Goal: Task Accomplishment & Management: Use online tool/utility

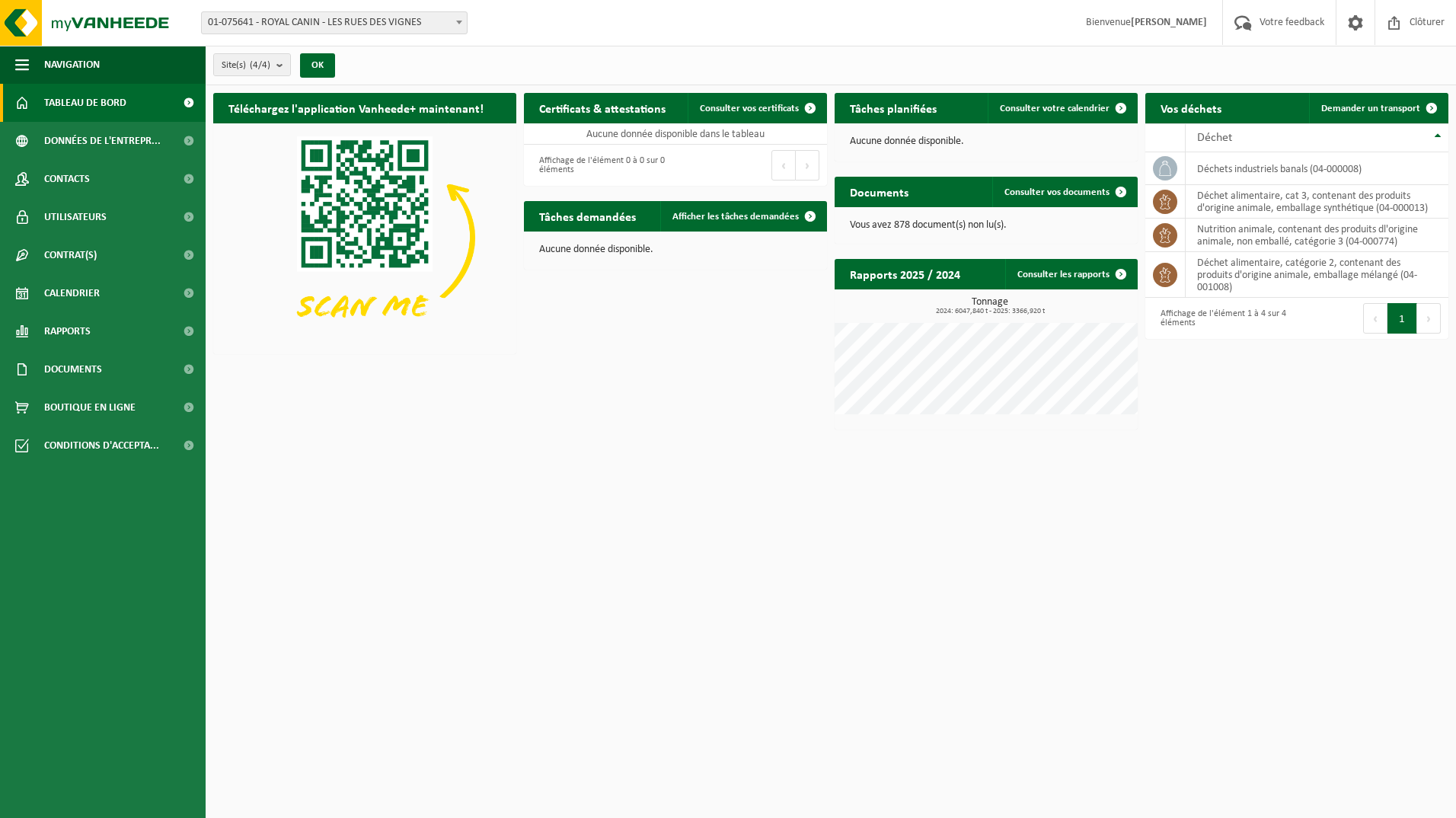
drag, startPoint x: 1364, startPoint y: 96, endPoint x: 722, endPoint y: 648, distance: 846.7
click at [1364, 96] on link "Demander un transport" at bounding box center [1378, 108] width 137 height 31
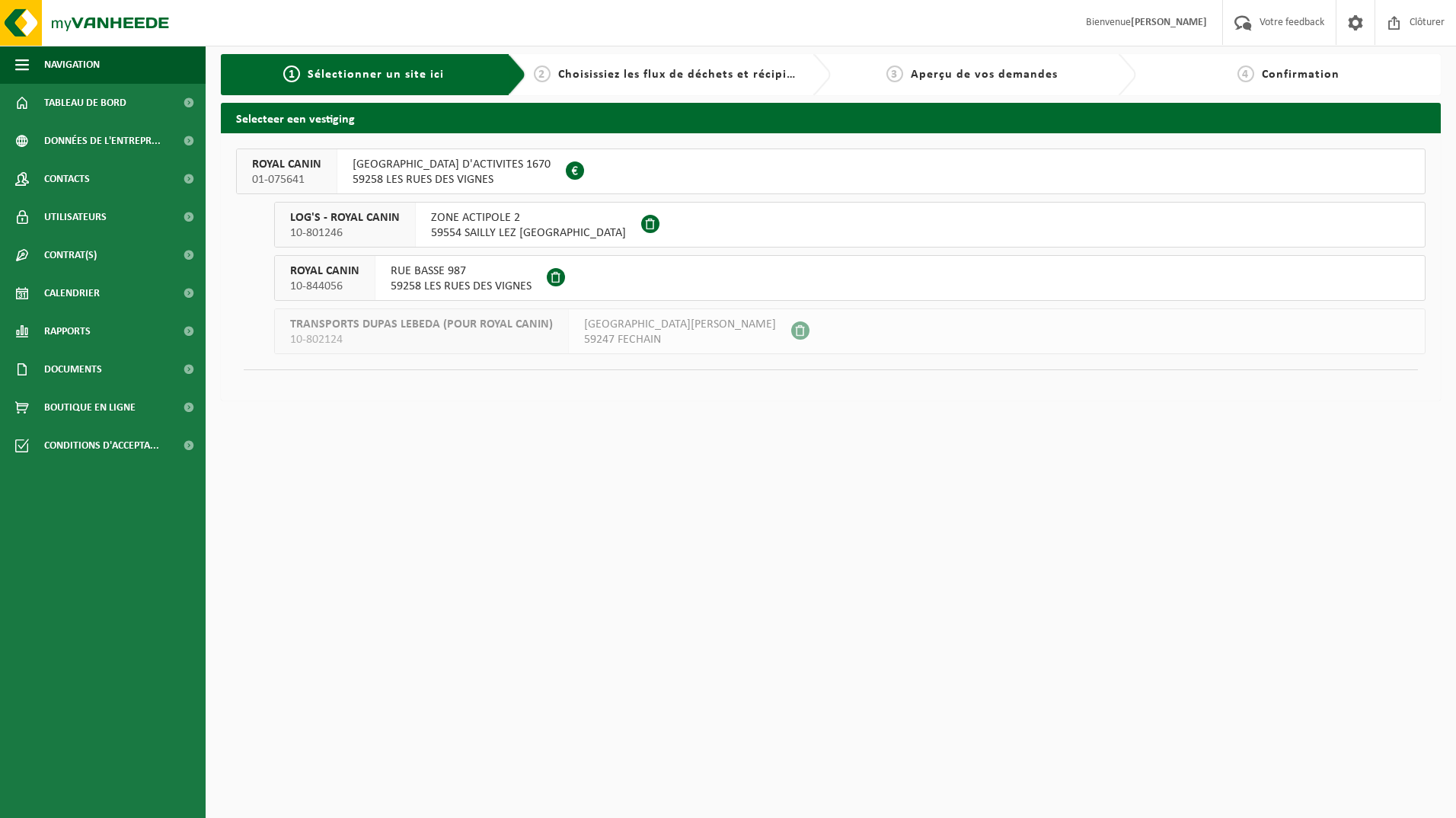
click at [406, 160] on span "RUE HAUTE ZONE D'ACTIVITES 1670" at bounding box center [451, 164] width 198 height 15
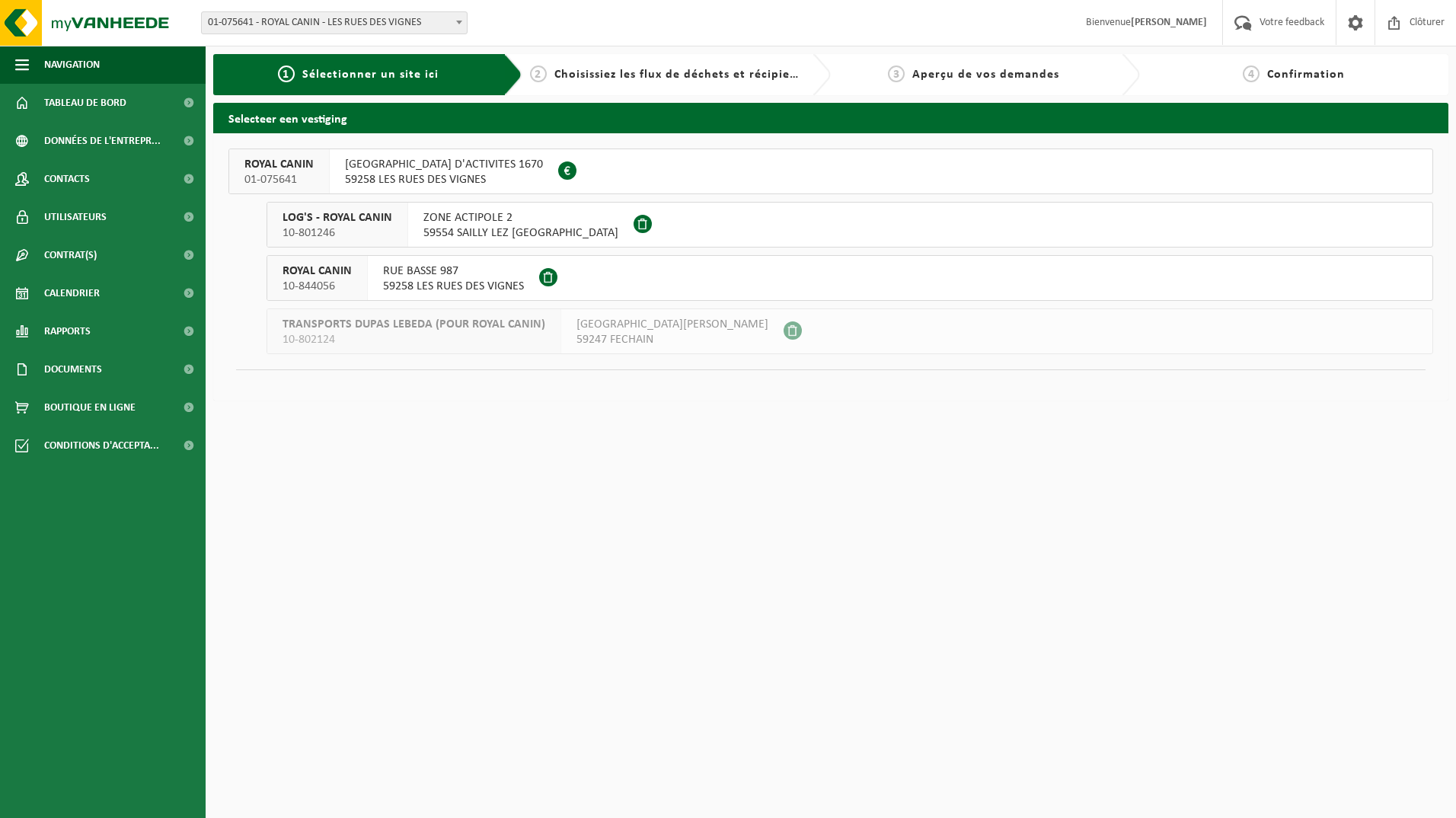
click at [417, 169] on span "RUE HAUTE ZONE D'ACTIVITES 1670" at bounding box center [444, 164] width 198 height 15
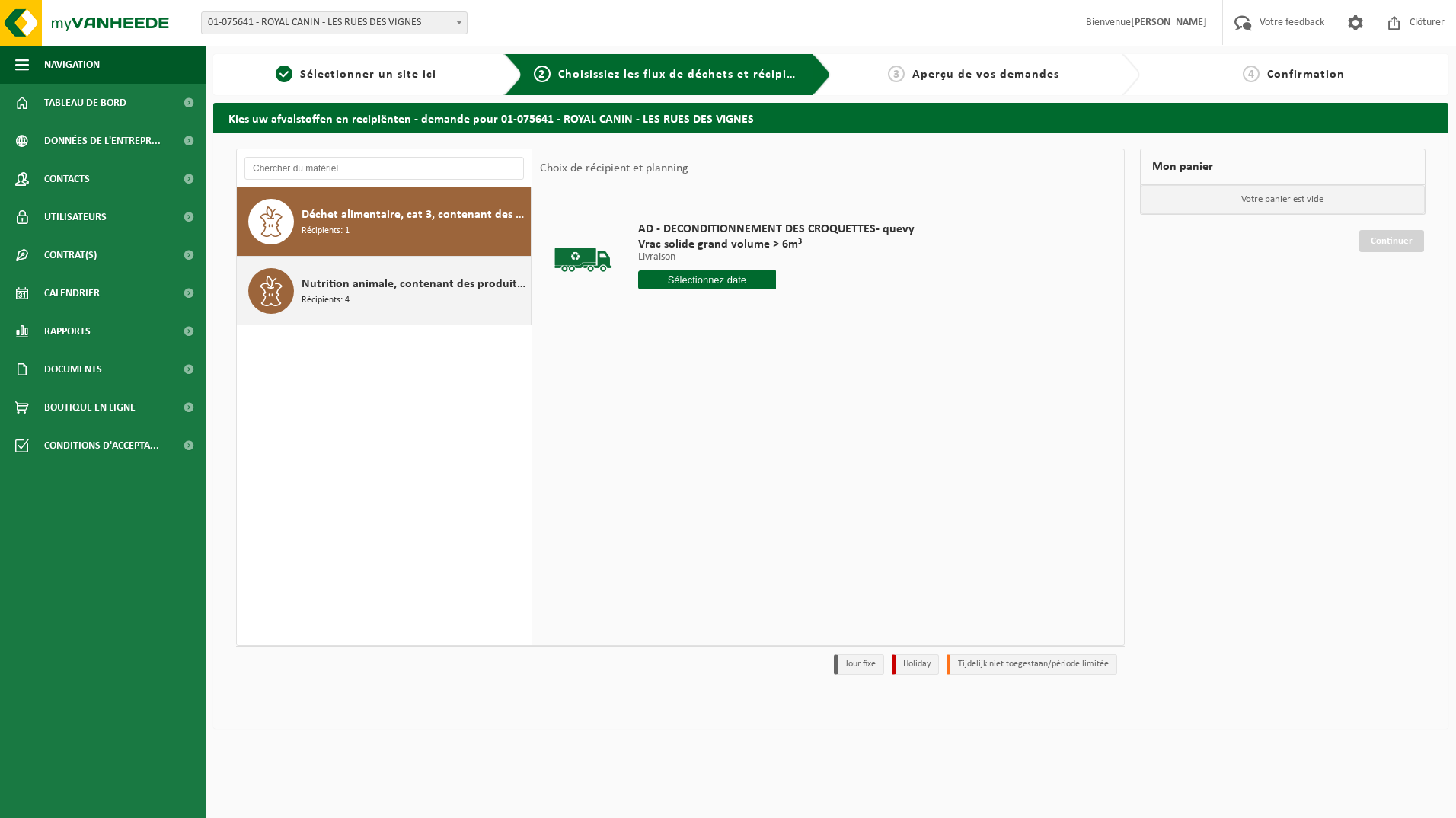
click at [367, 284] on span "Nutrition animale, contenant des produits dl'origine animale, non emballé, caté…" at bounding box center [414, 284] width 226 height 18
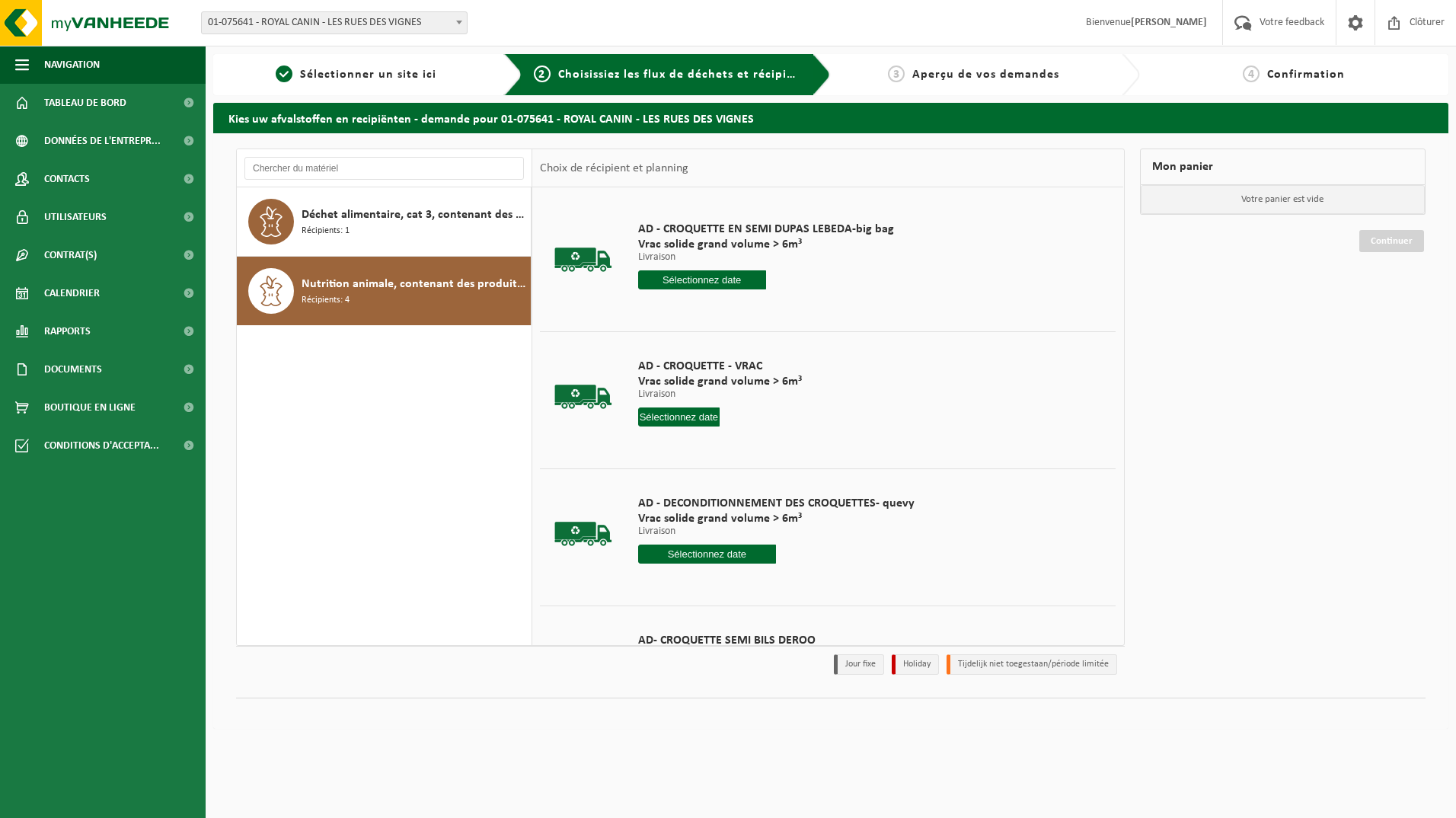
click at [675, 412] on input "text" at bounding box center [679, 416] width 82 height 19
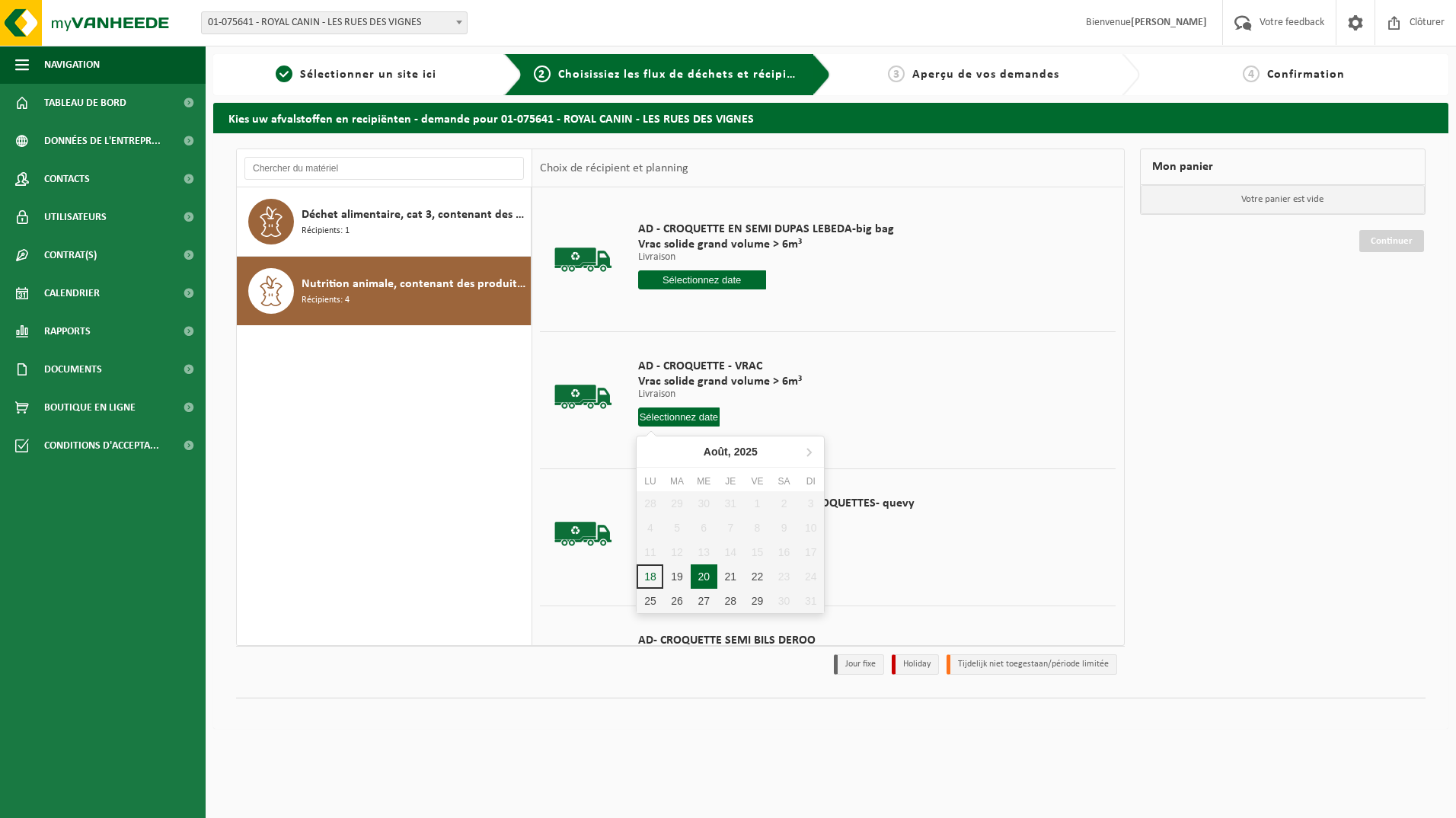
click at [701, 571] on div "20" at bounding box center [704, 576] width 27 height 24
type input "à partir de 2025-08-20"
type input "2025-08-20"
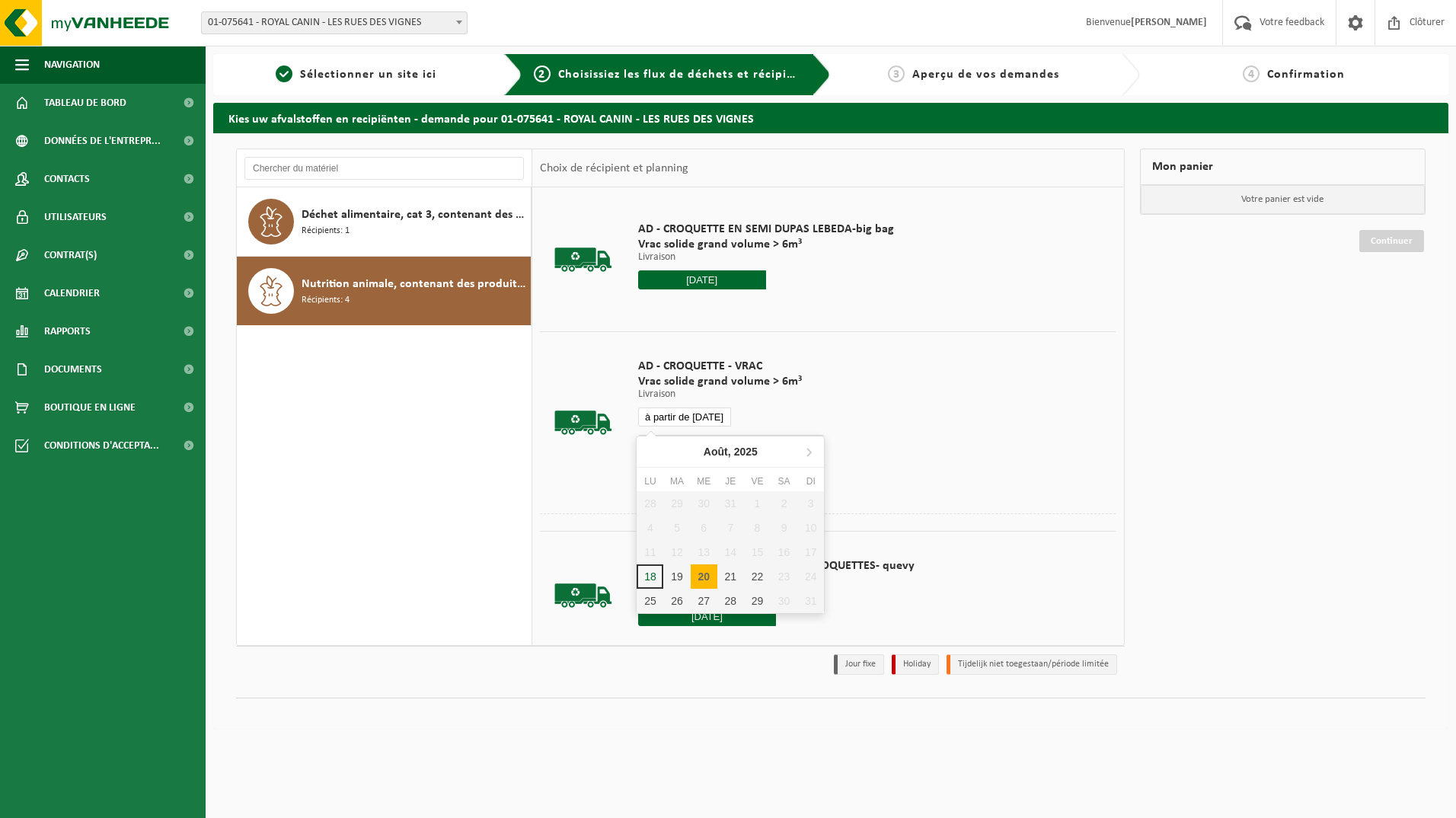
click at [693, 411] on input "à partir de 2025-08-20" at bounding box center [685, 416] width 93 height 19
click at [461, 422] on div "Déchet alimentaire, cat 3, contenant des produits d'origine animale, emballage …" at bounding box center [384, 416] width 296 height 458
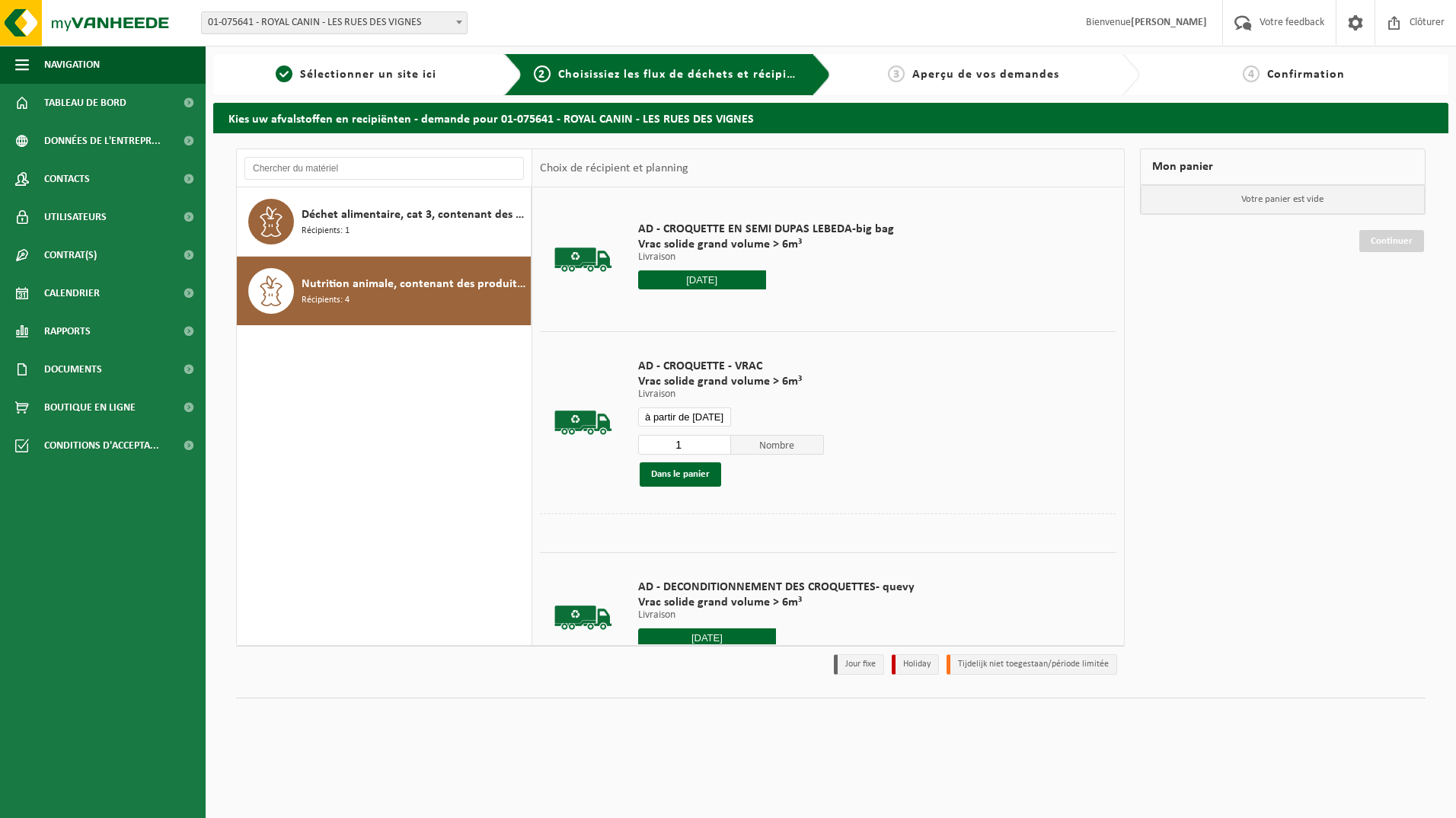
click at [681, 413] on input "à partir de 2025-08-20" at bounding box center [685, 416] width 93 height 19
click at [708, 568] on div "20" at bounding box center [704, 576] width 27 height 24
click at [701, 571] on div "20" at bounding box center [704, 576] width 27 height 24
type input "à partir de 2025-08-20"
click at [681, 470] on button "Dans le panier" at bounding box center [681, 474] width 82 height 24
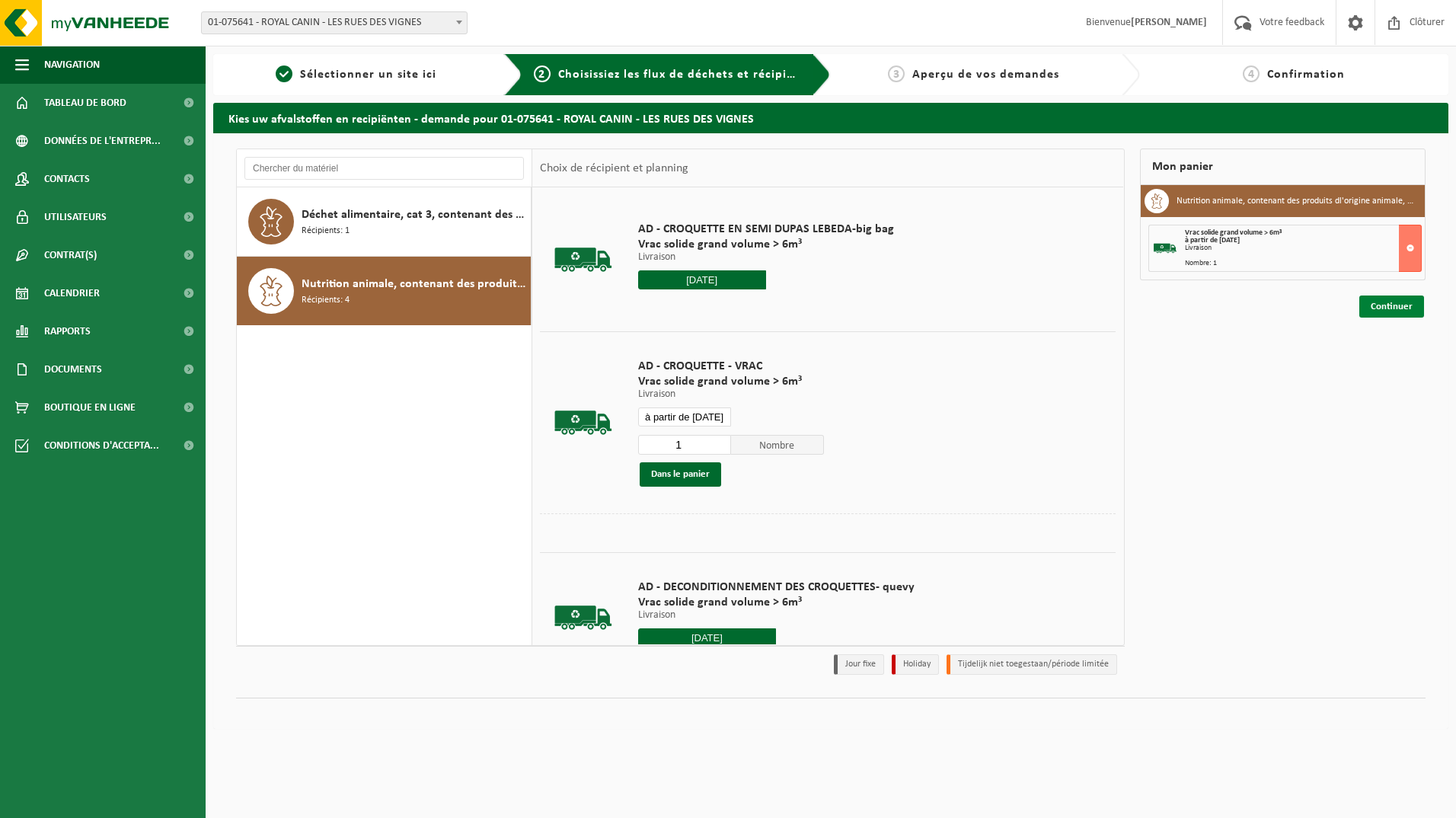
click at [1399, 304] on link "Continuer" at bounding box center [1392, 307] width 65 height 22
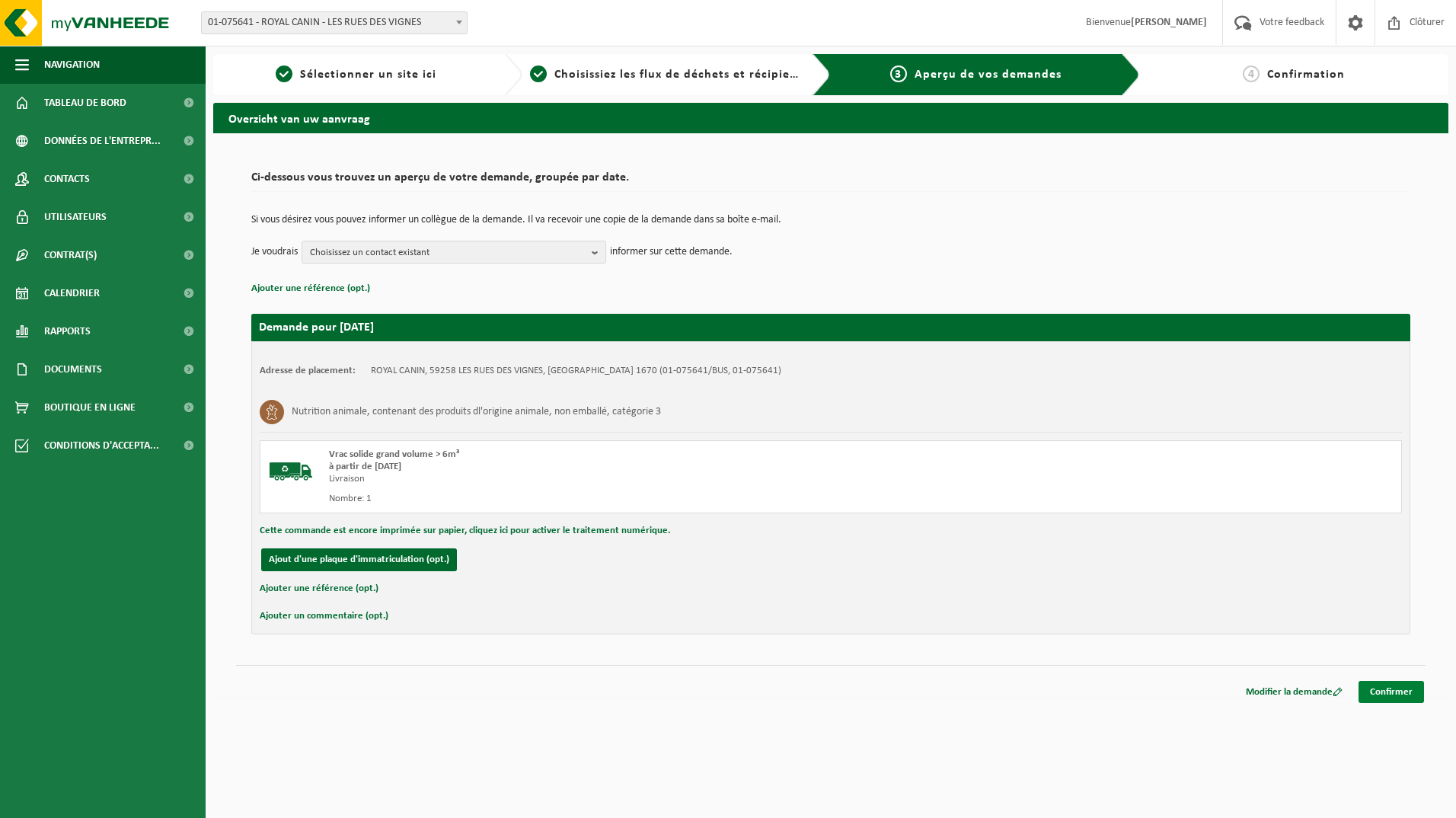
click at [1384, 685] on link "Confirmer" at bounding box center [1391, 691] width 66 height 22
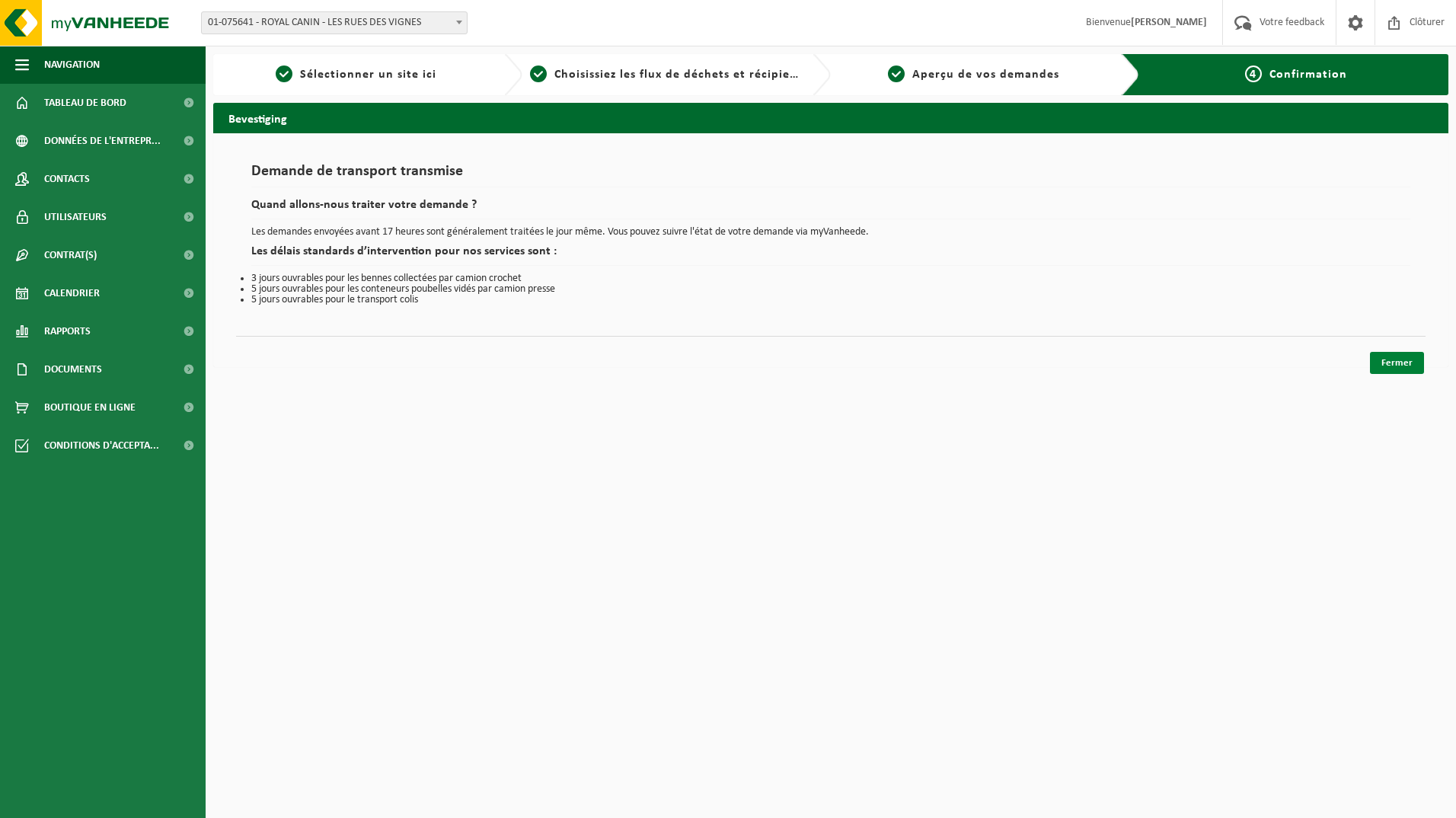
click at [1392, 355] on link "Fermer" at bounding box center [1397, 362] width 54 height 22
